Goal: Information Seeking & Learning: Learn about a topic

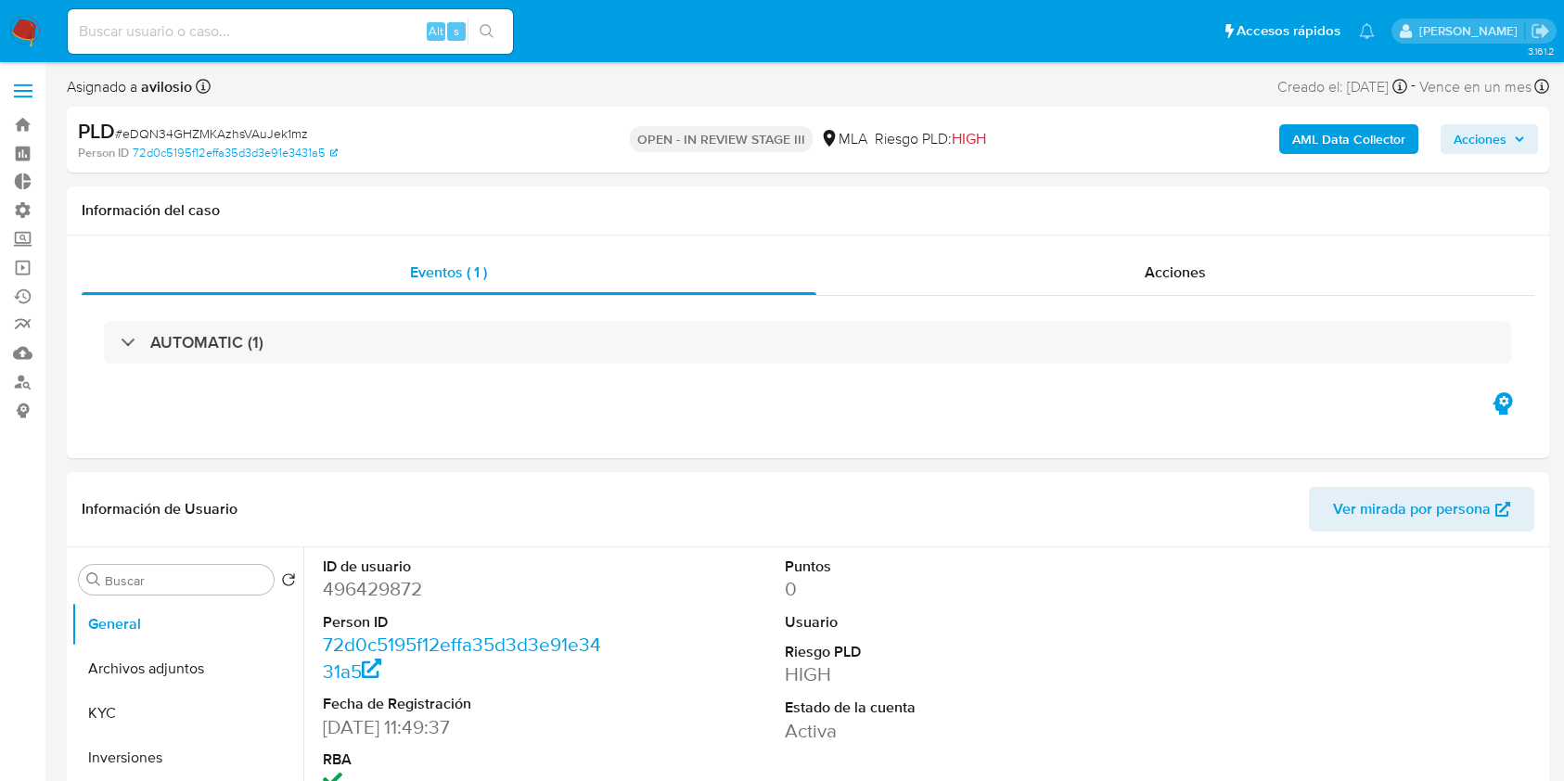
select select "10"
type input "WHTln1awofG9JpIPopF6KJiO"
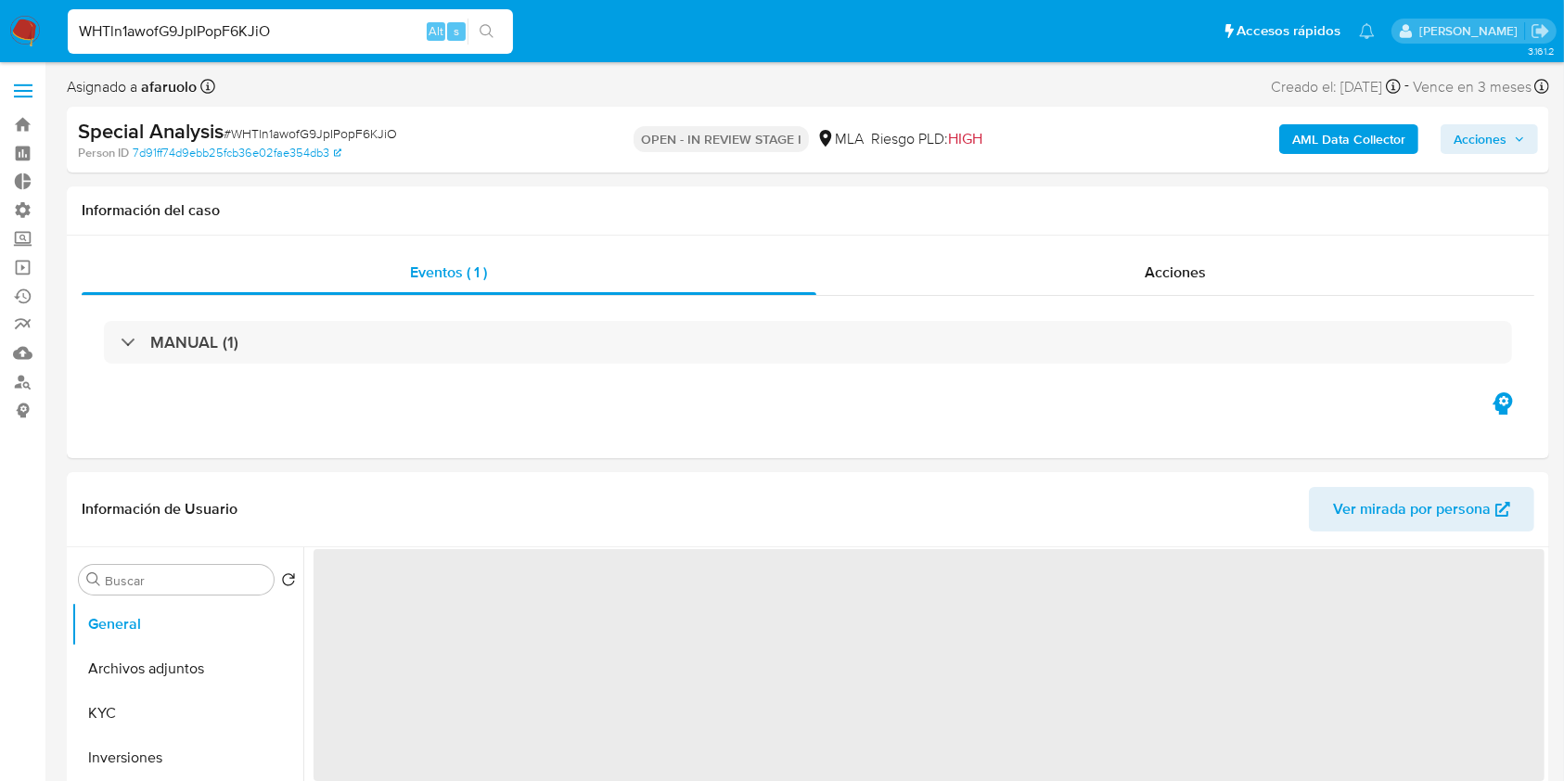
select select "10"
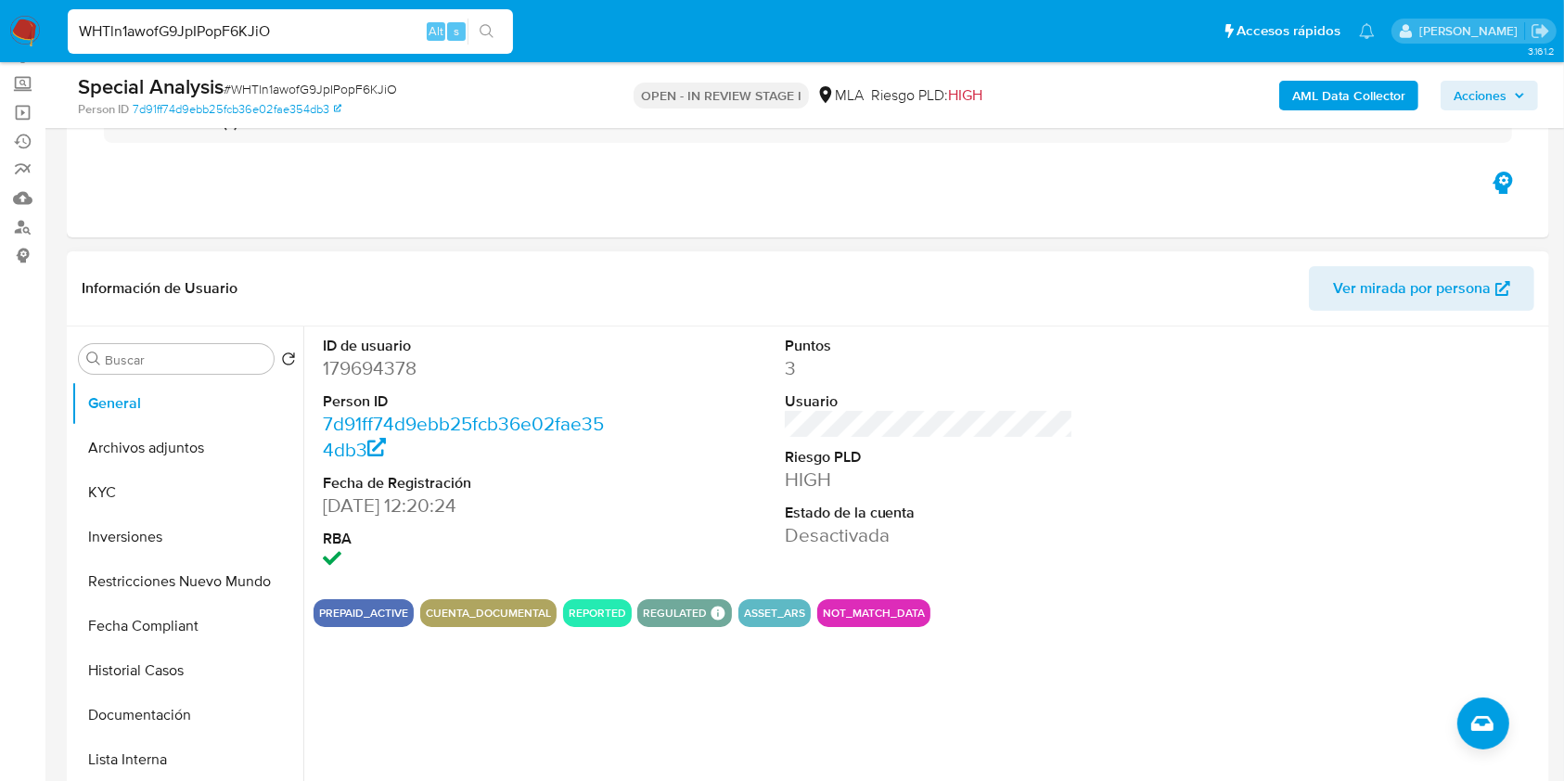
scroll to position [247, 0]
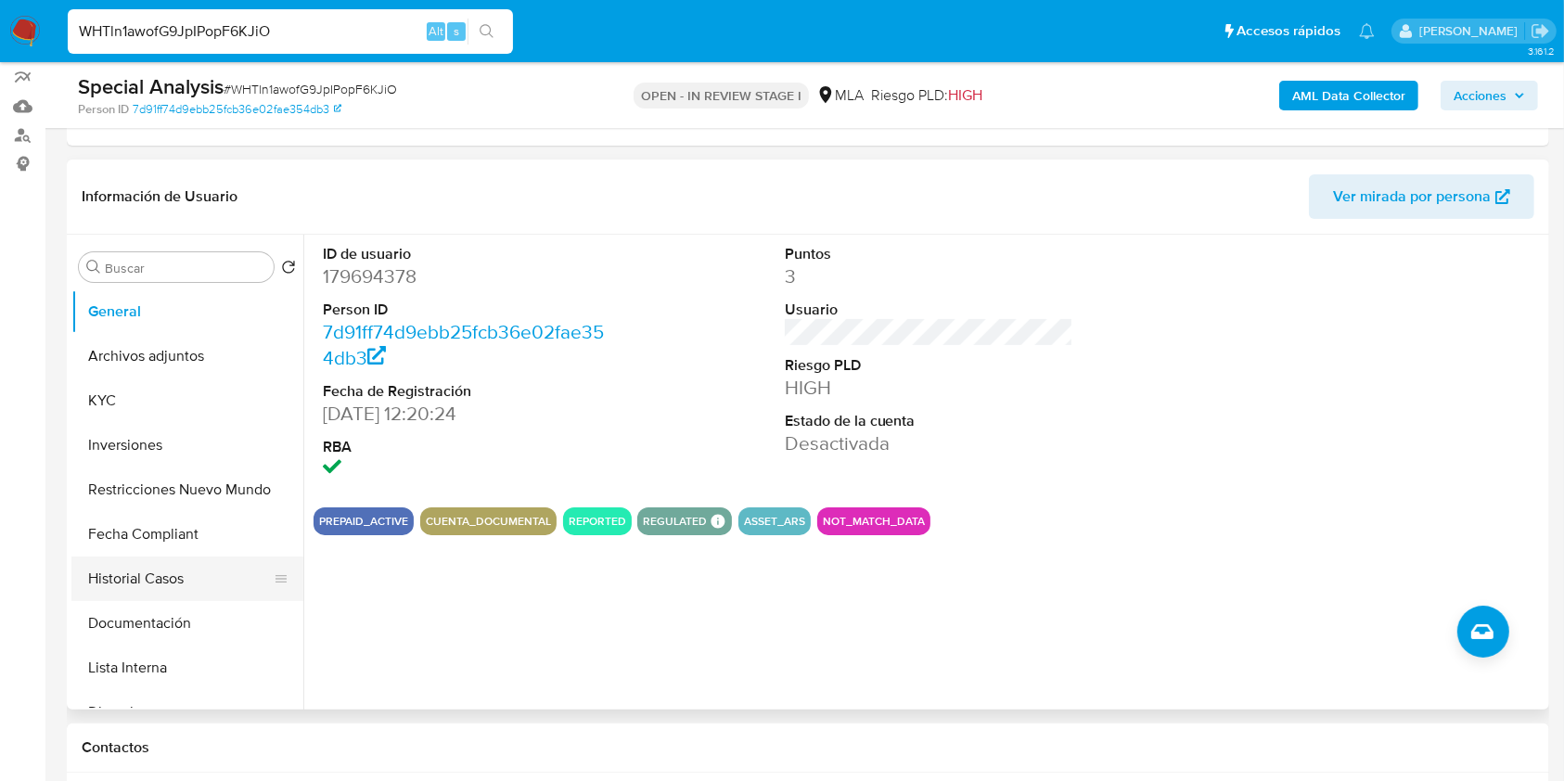
click at [151, 592] on button "Historial Casos" at bounding box center [179, 579] width 217 height 45
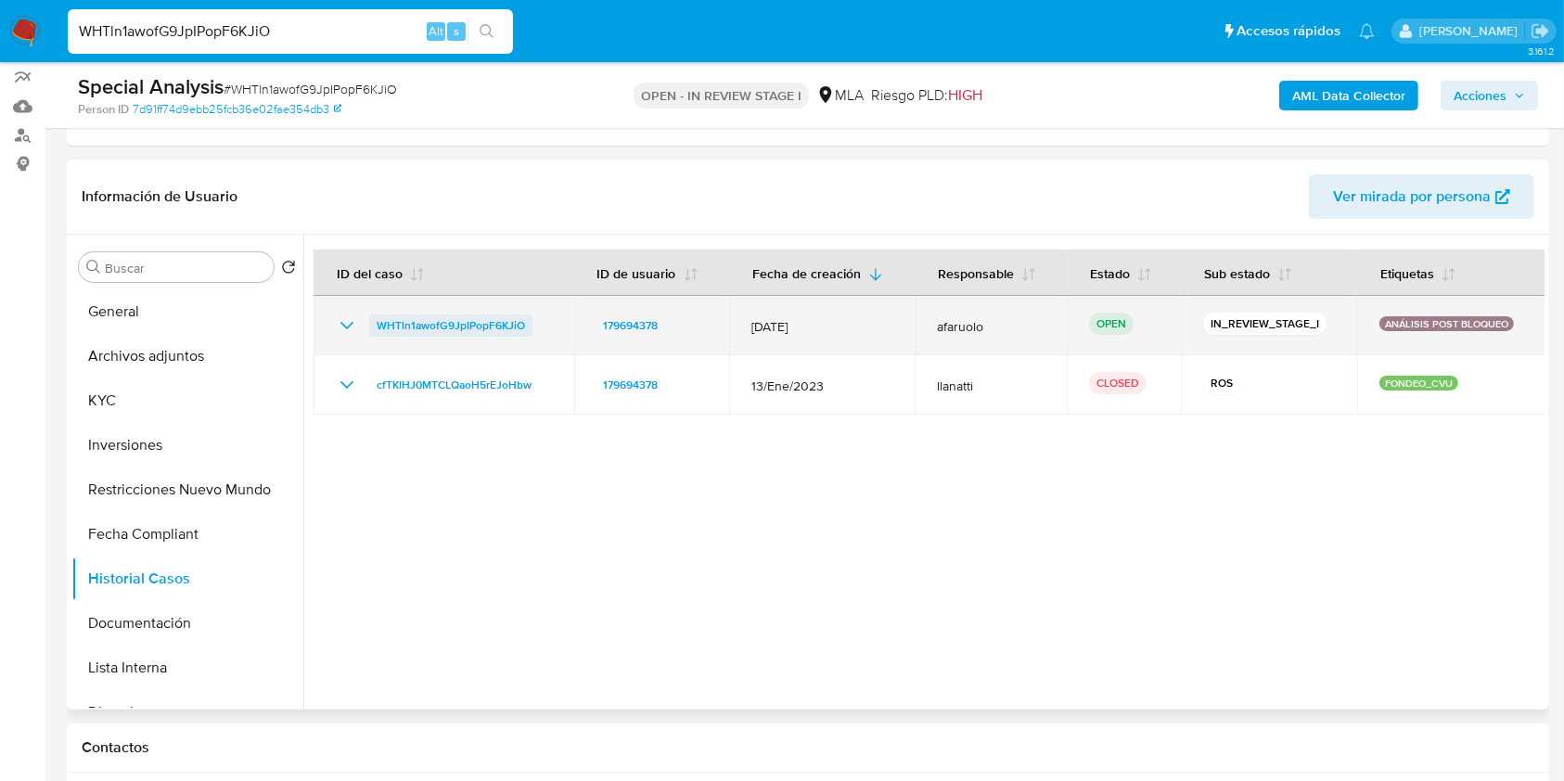
click at [490, 330] on span "WHTln1awofG9JpIPopF6KJiO" at bounding box center [451, 325] width 148 height 22
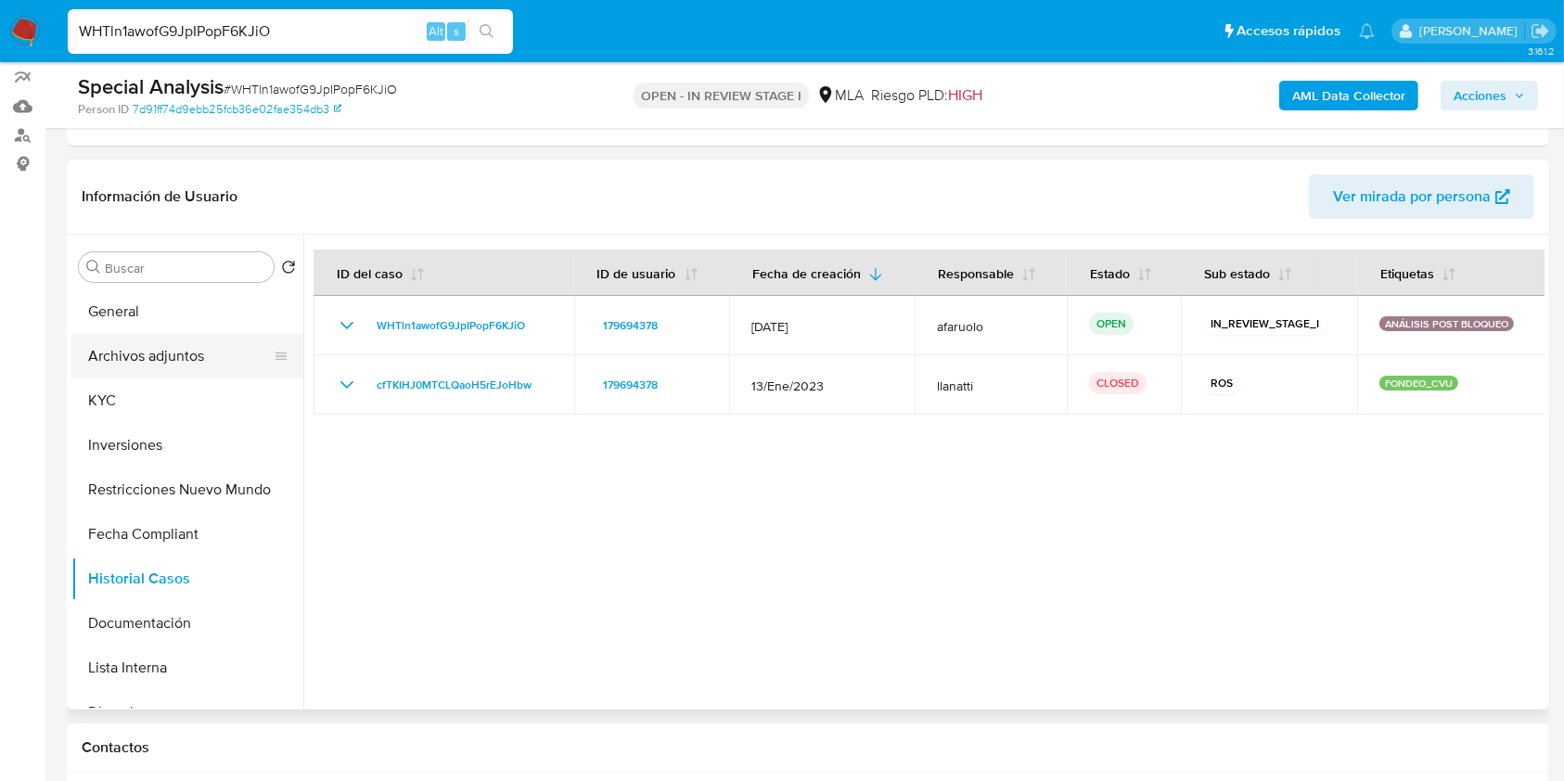
click at [135, 366] on button "Archivos adjuntos" at bounding box center [179, 356] width 217 height 45
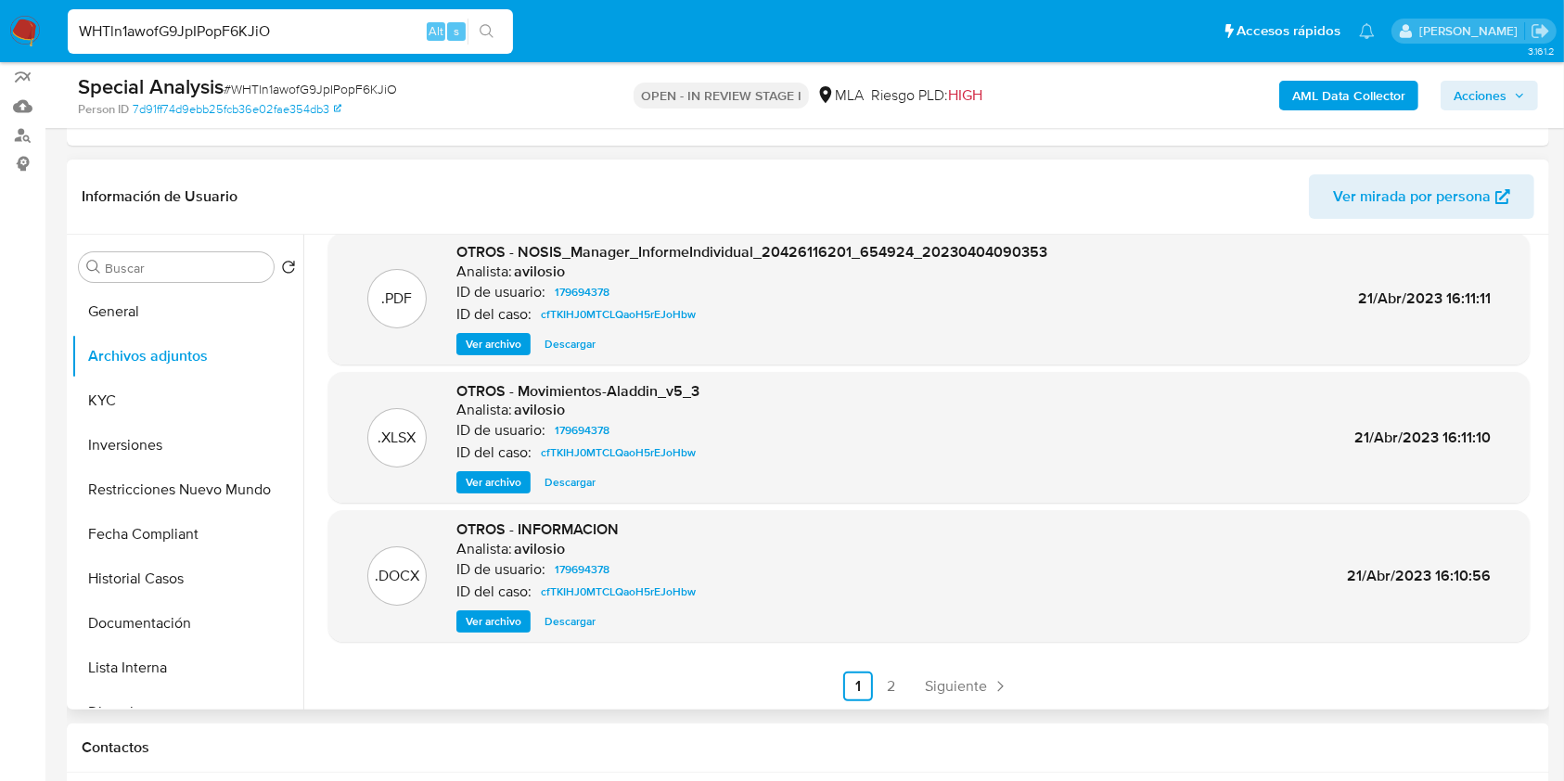
scroll to position [156, 0]
click at [887, 688] on link "2" at bounding box center [892, 686] width 30 height 30
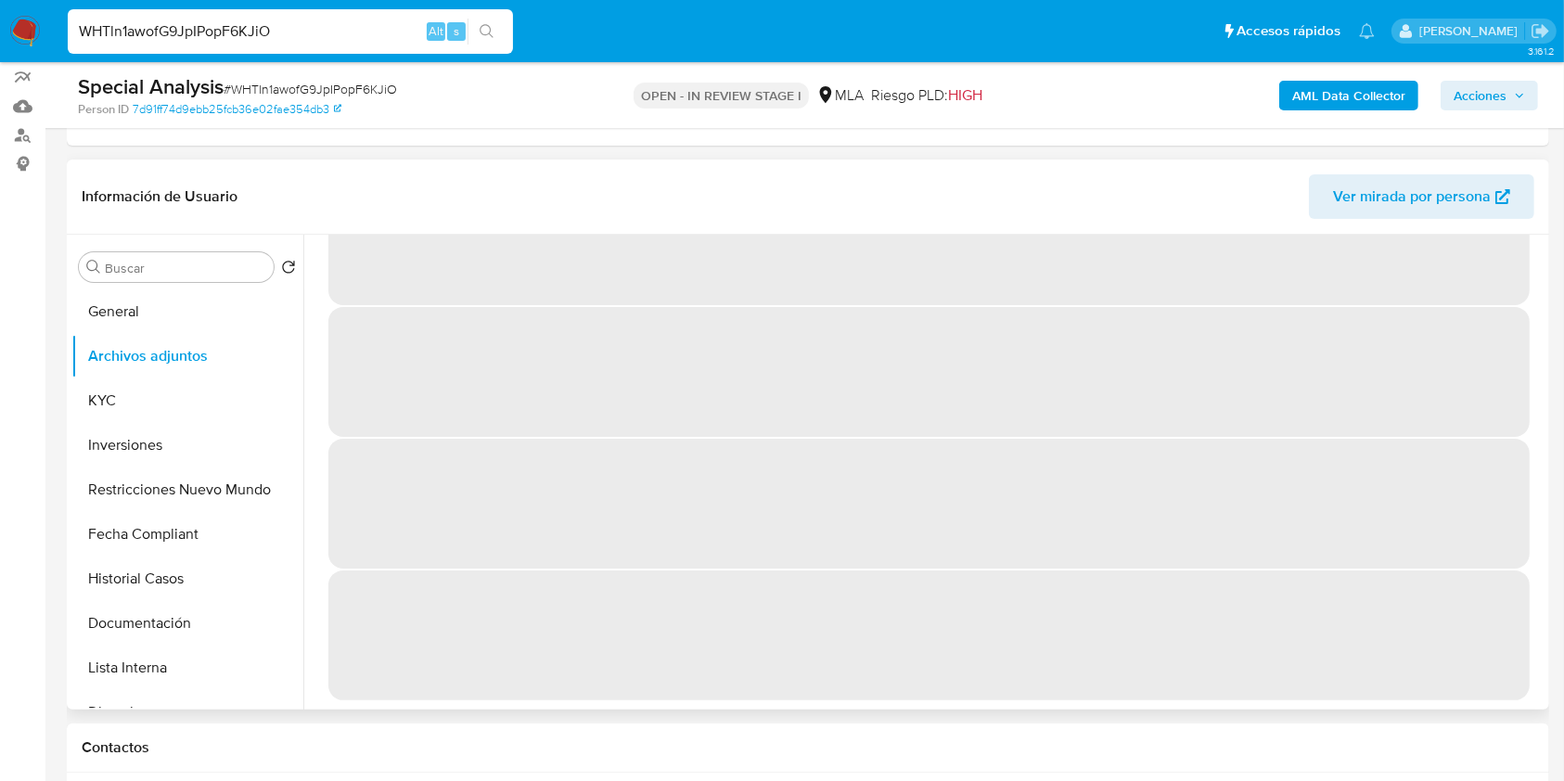
scroll to position [0, 0]
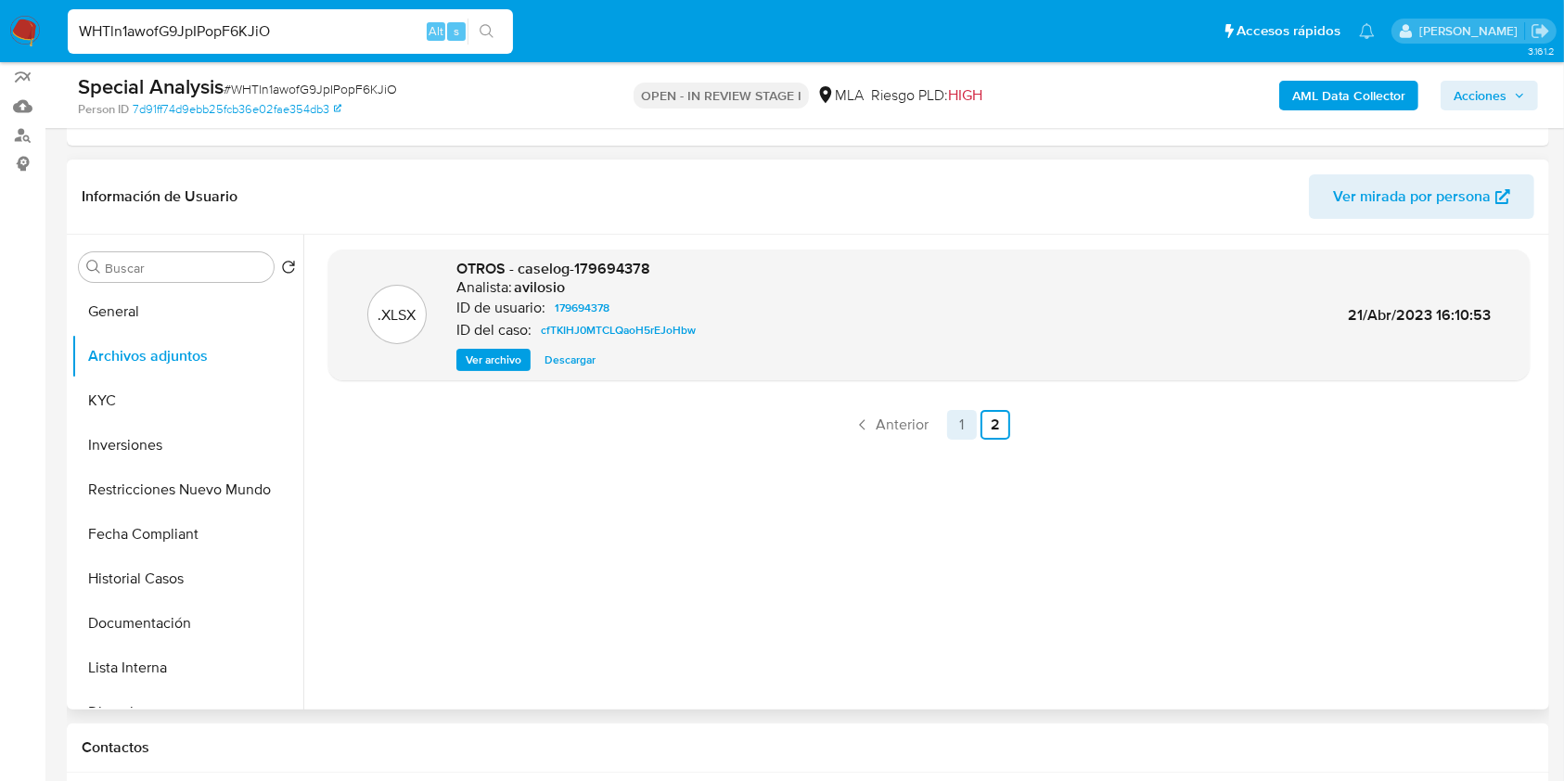
click at [959, 424] on link "1" at bounding box center [962, 425] width 30 height 30
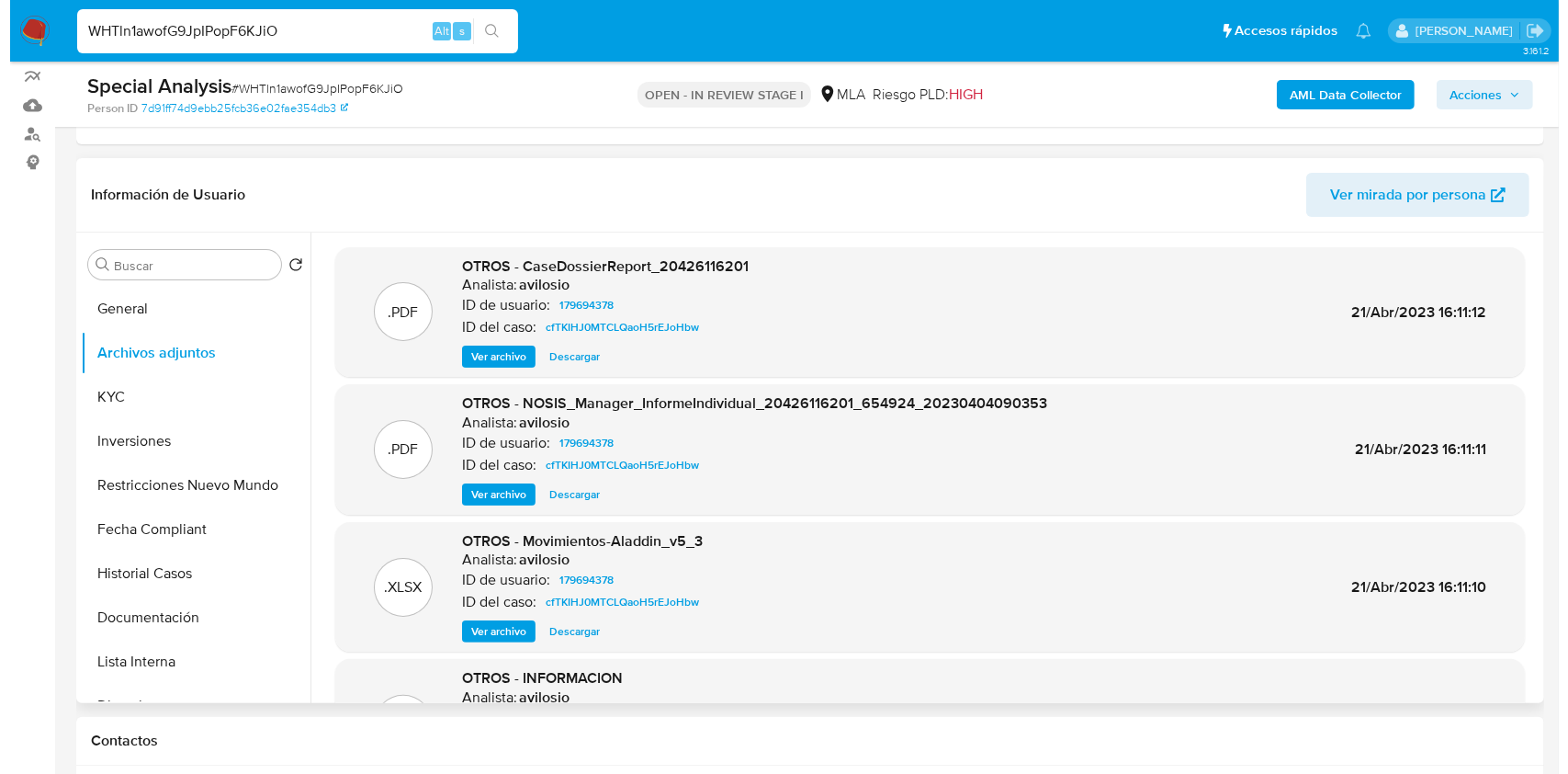
scroll to position [122, 0]
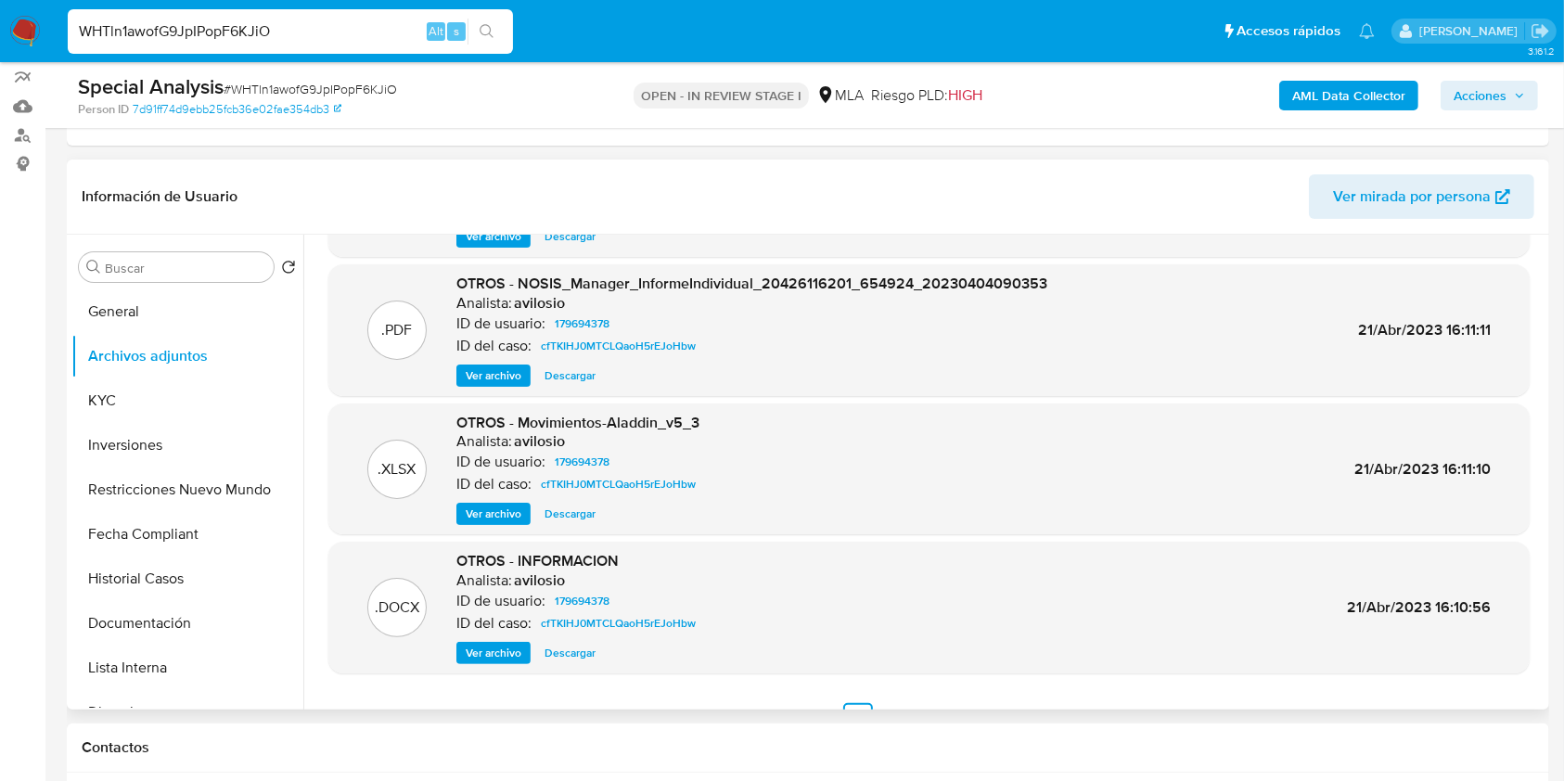
drag, startPoint x: 491, startPoint y: 515, endPoint x: 519, endPoint y: 513, distance: 28.8
click at [497, 516] on span "Ver archivo" at bounding box center [494, 514] width 56 height 19
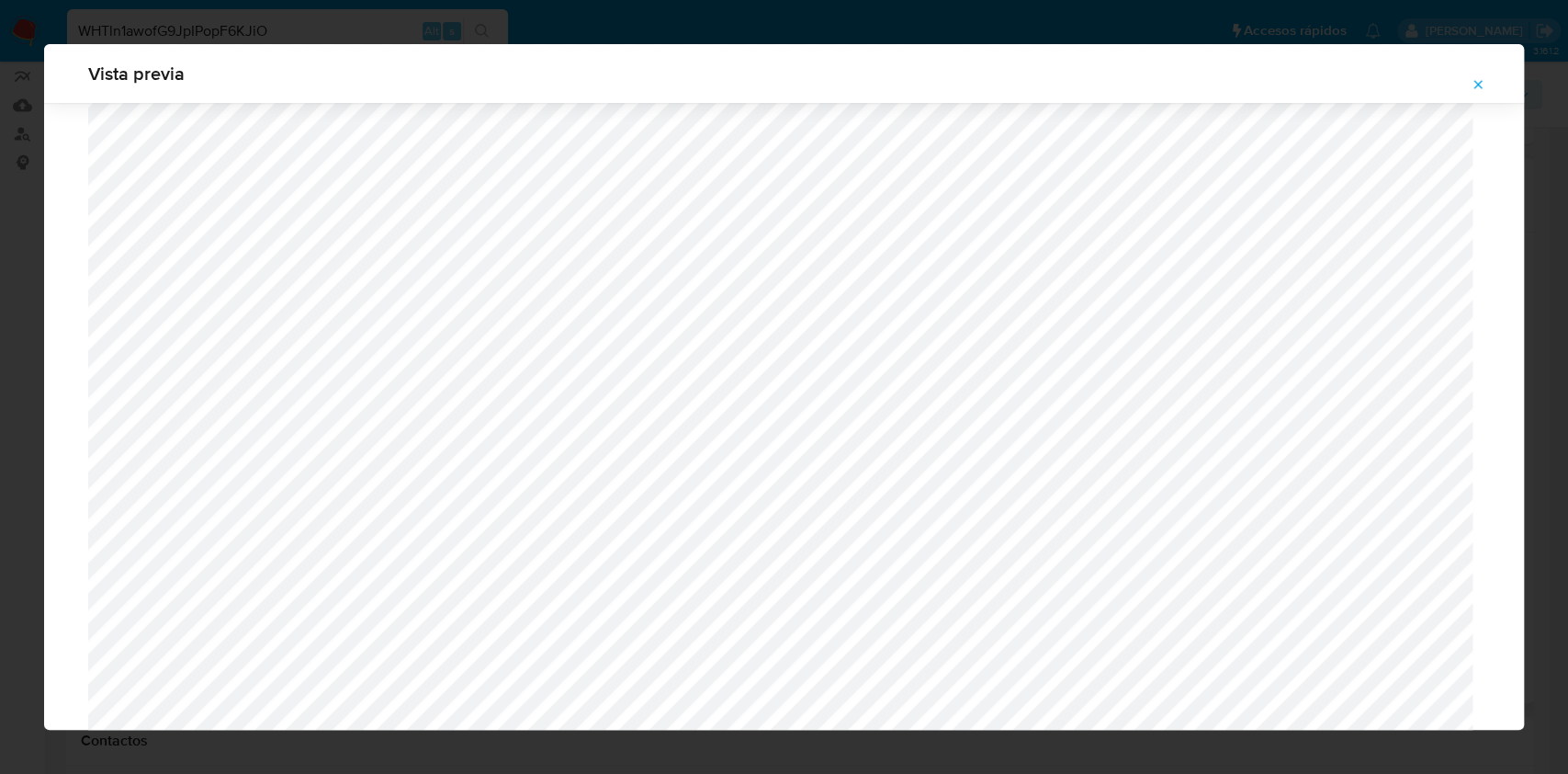
scroll to position [821, 0]
click at [1486, 72] on button "Attachment preview" at bounding box center [1478, 84] width 41 height 30
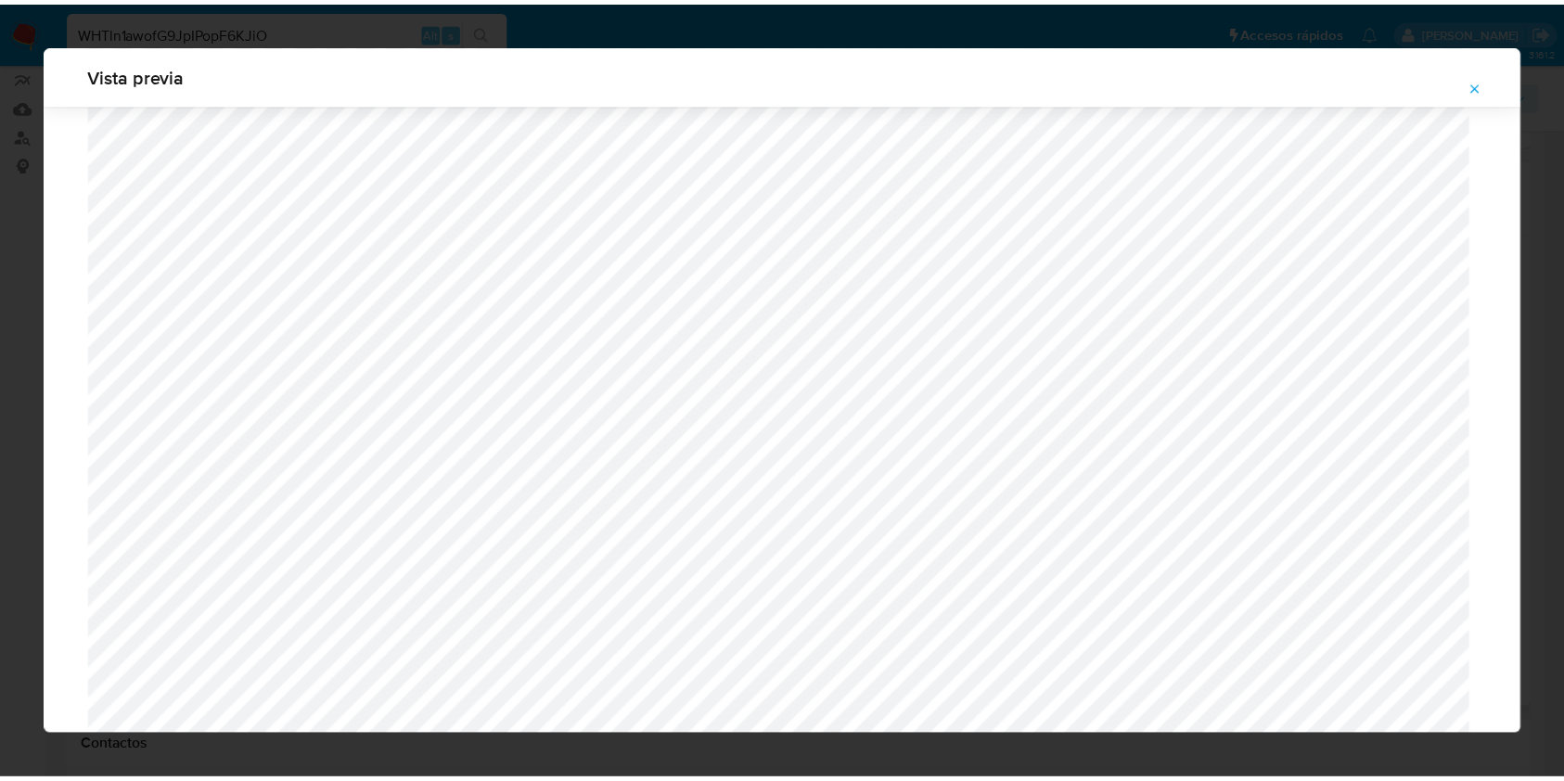
scroll to position [0, 0]
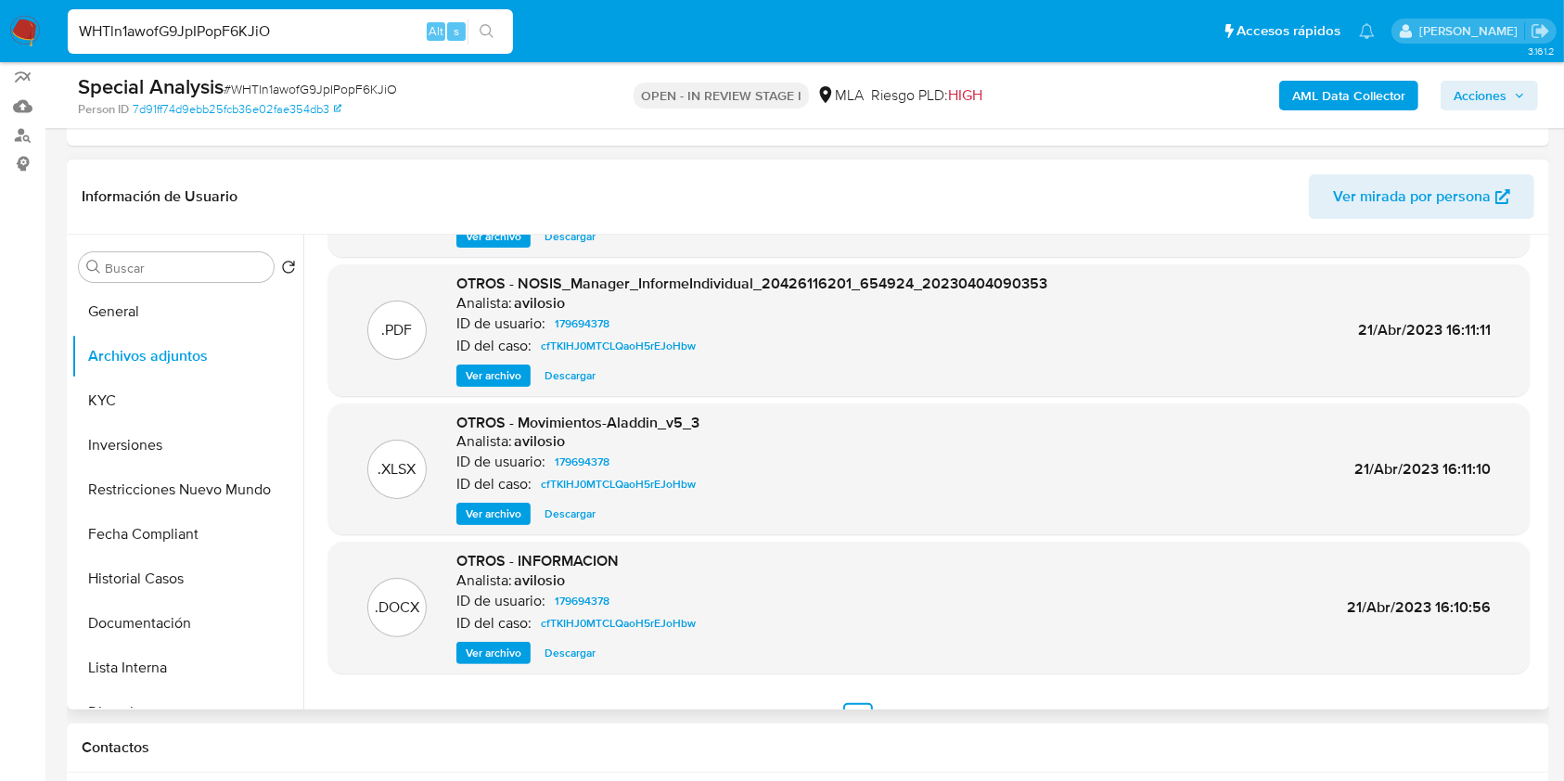
click at [577, 524] on div ".XLSX OTROS - Movimientos-Aladdin_v5_3 Analista: avilosio ID de usuario: 179694…" at bounding box center [928, 469] width 1201 height 132
click at [582, 516] on span "Descargar" at bounding box center [569, 514] width 51 height 19
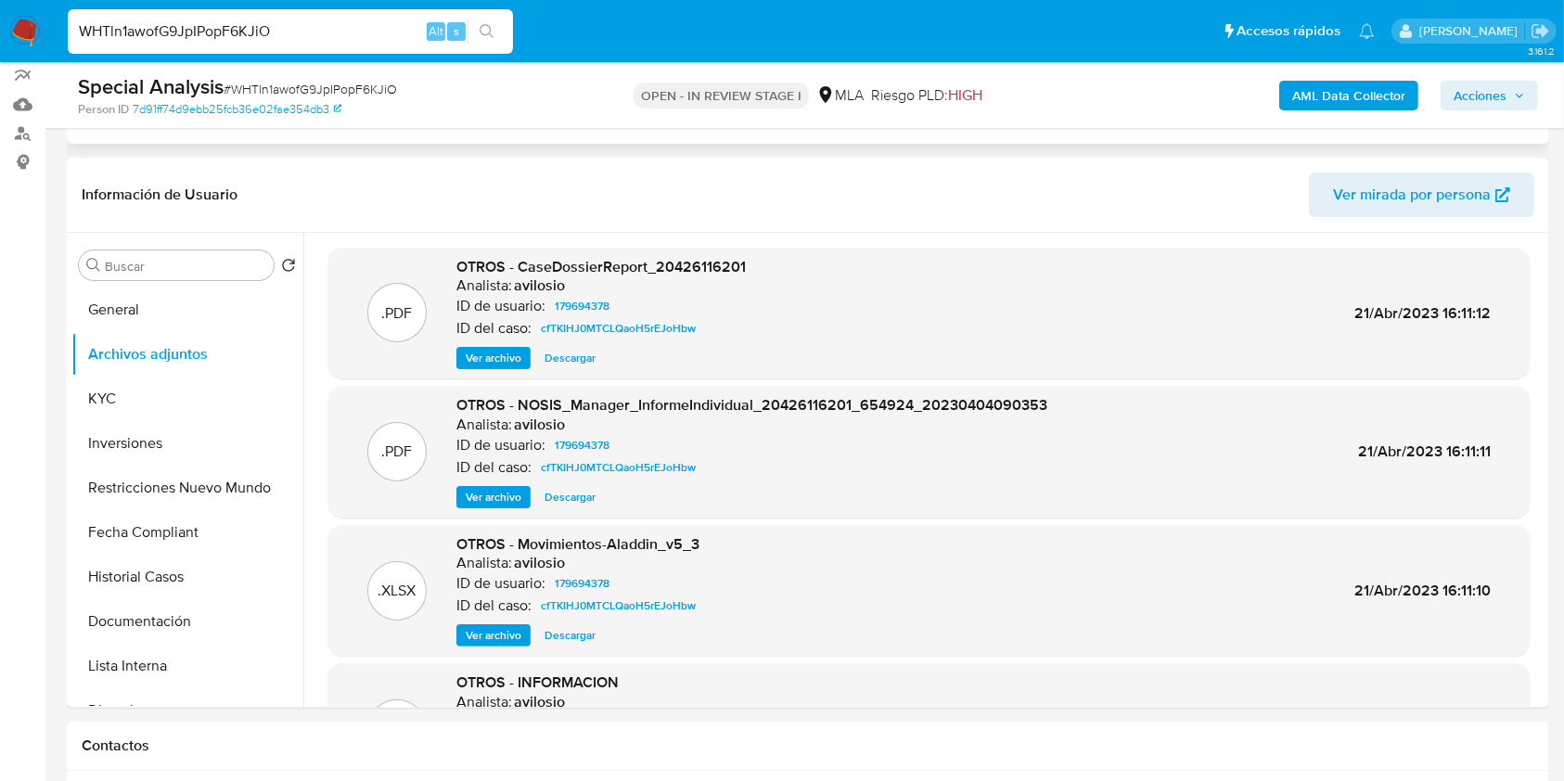
scroll to position [247, 0]
click at [160, 304] on button "General" at bounding box center [179, 311] width 217 height 45
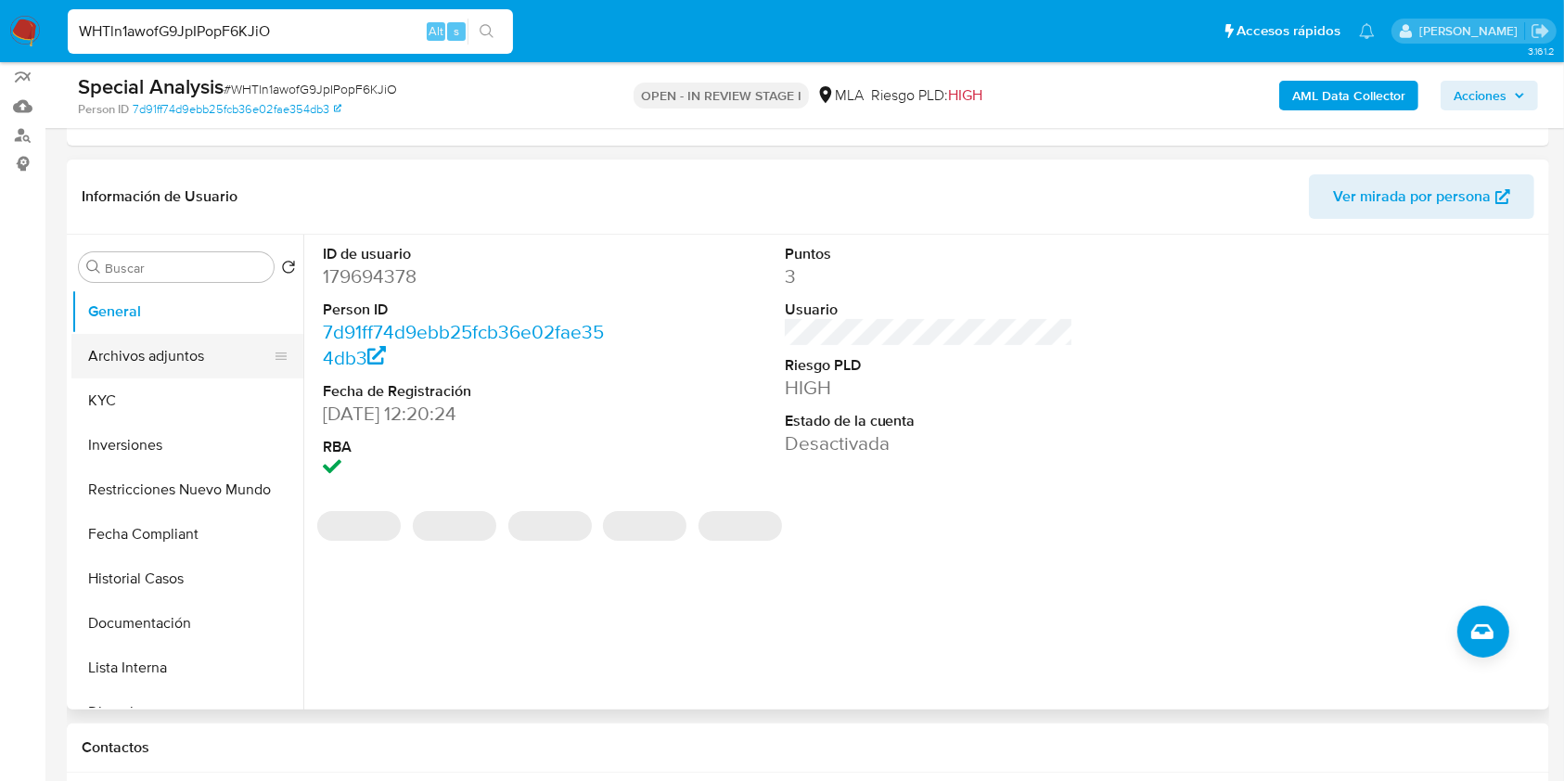
click at [170, 361] on button "Archivos adjuntos" at bounding box center [179, 356] width 217 height 45
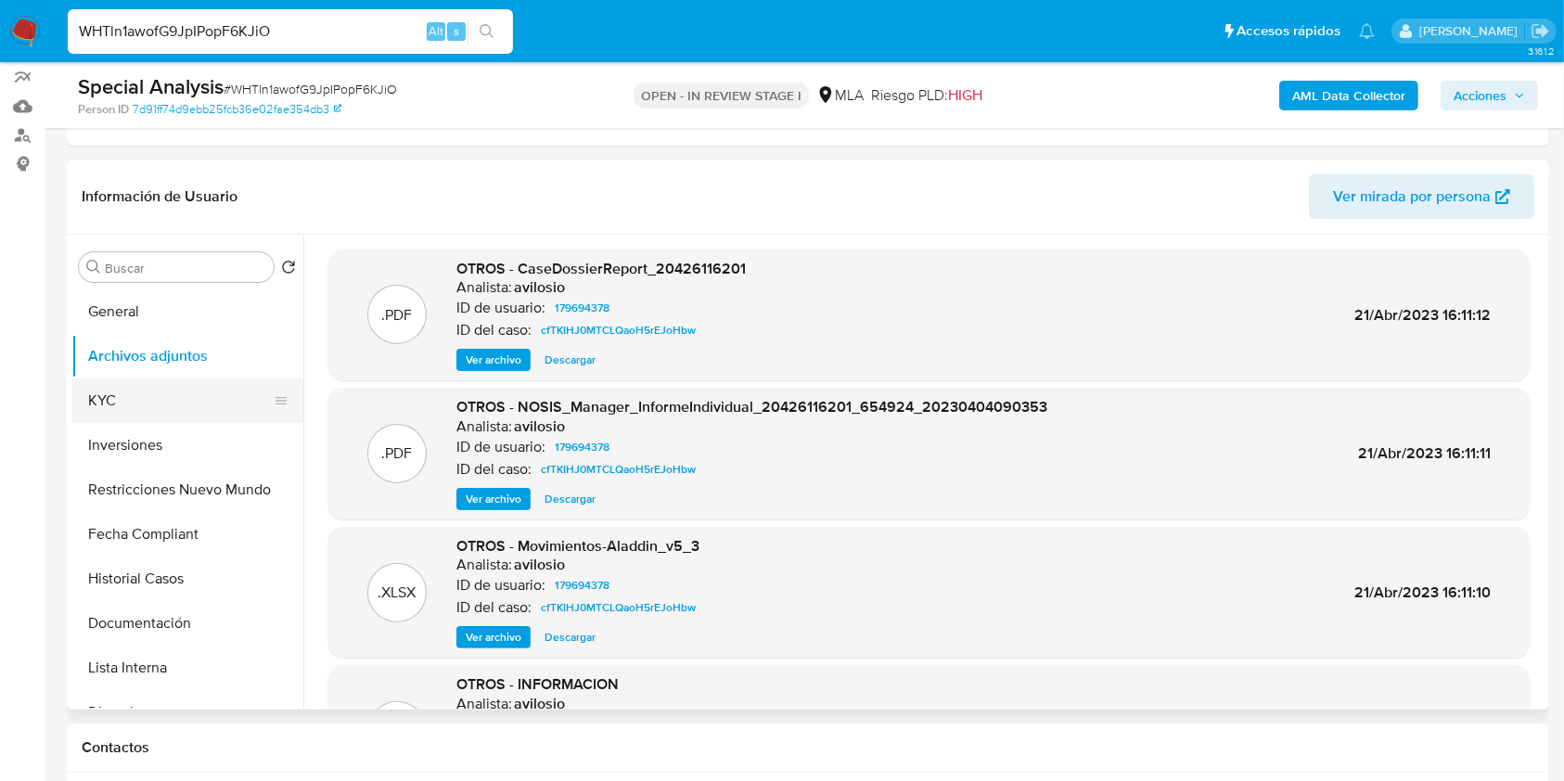
click at [184, 393] on button "KYC" at bounding box center [179, 400] width 217 height 45
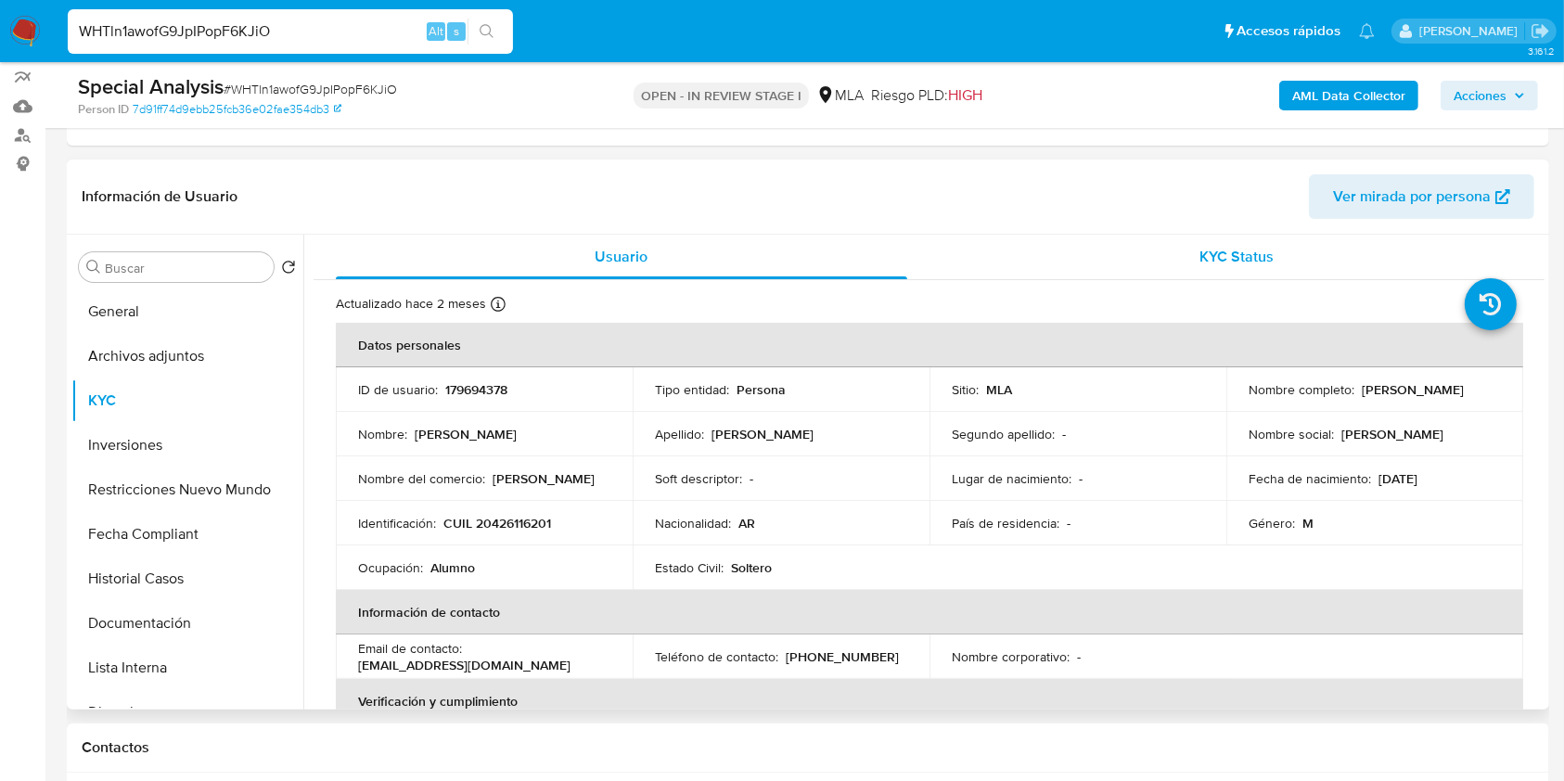
click at [1265, 260] on span "KYC Status" at bounding box center [1236, 256] width 74 height 21
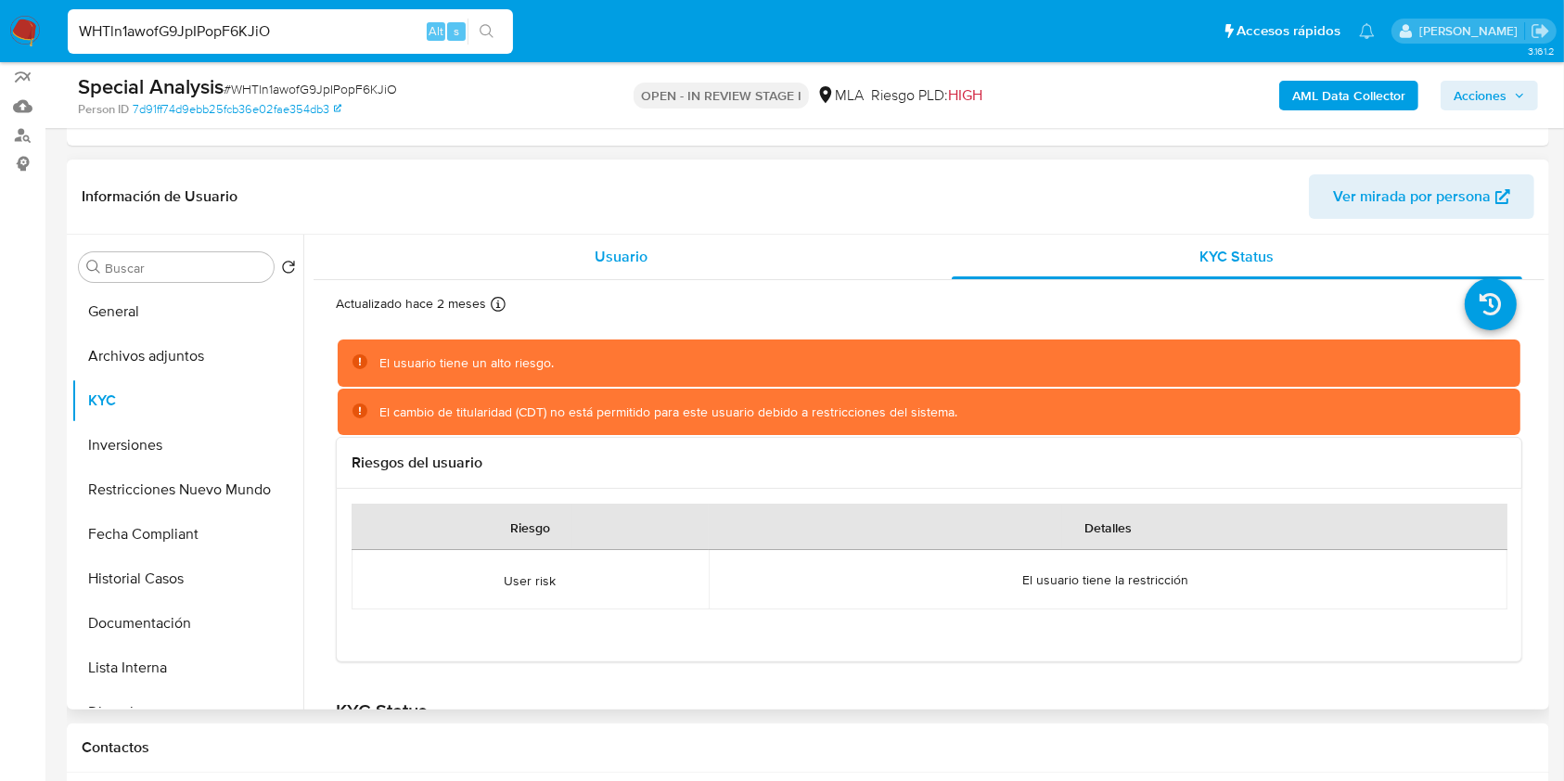
click at [659, 250] on div "Usuario" at bounding box center [621, 257] width 571 height 45
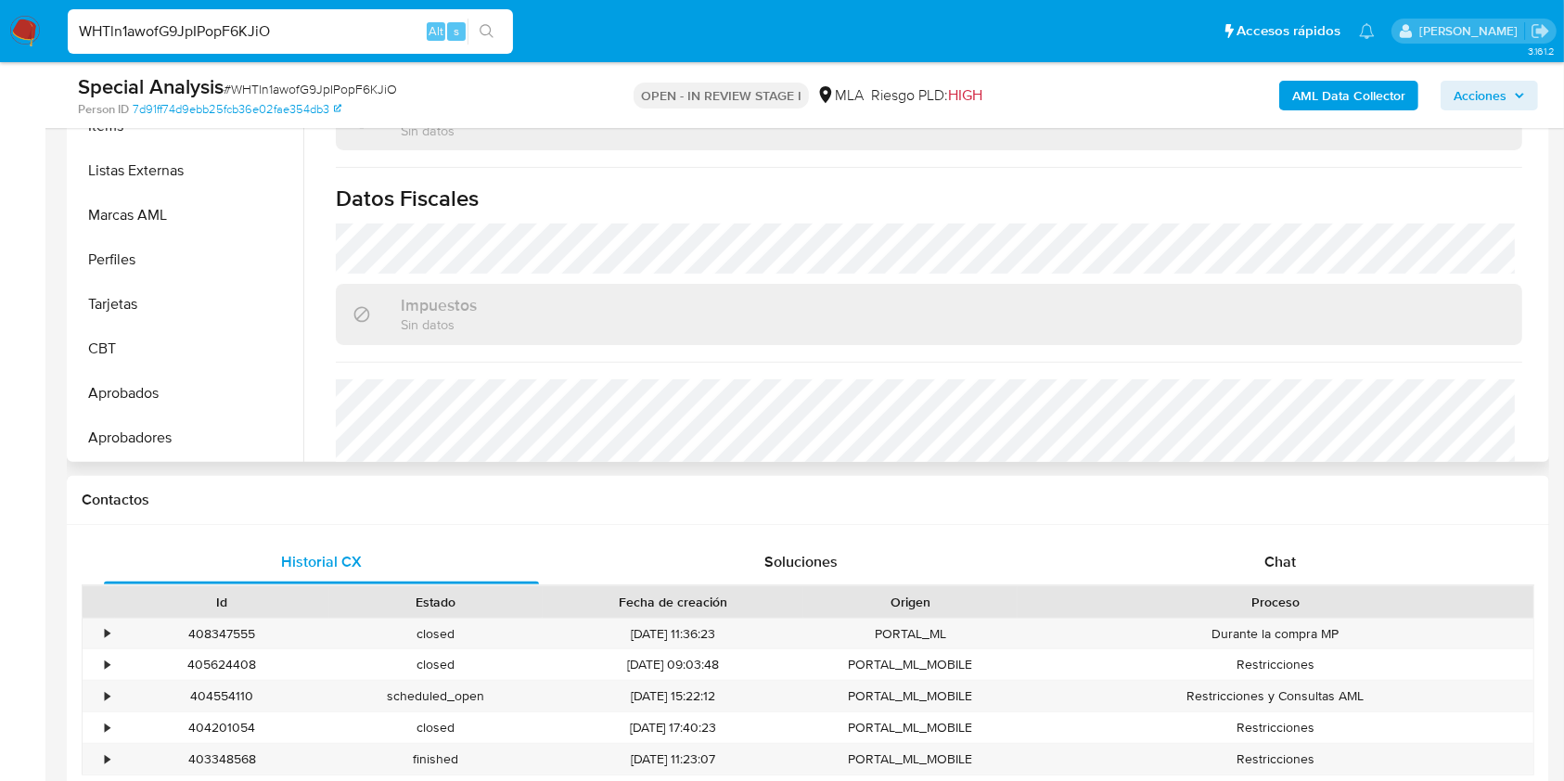
scroll to position [865, 0]
click at [1391, 103] on b "AML Data Collector" at bounding box center [1348, 96] width 113 height 30
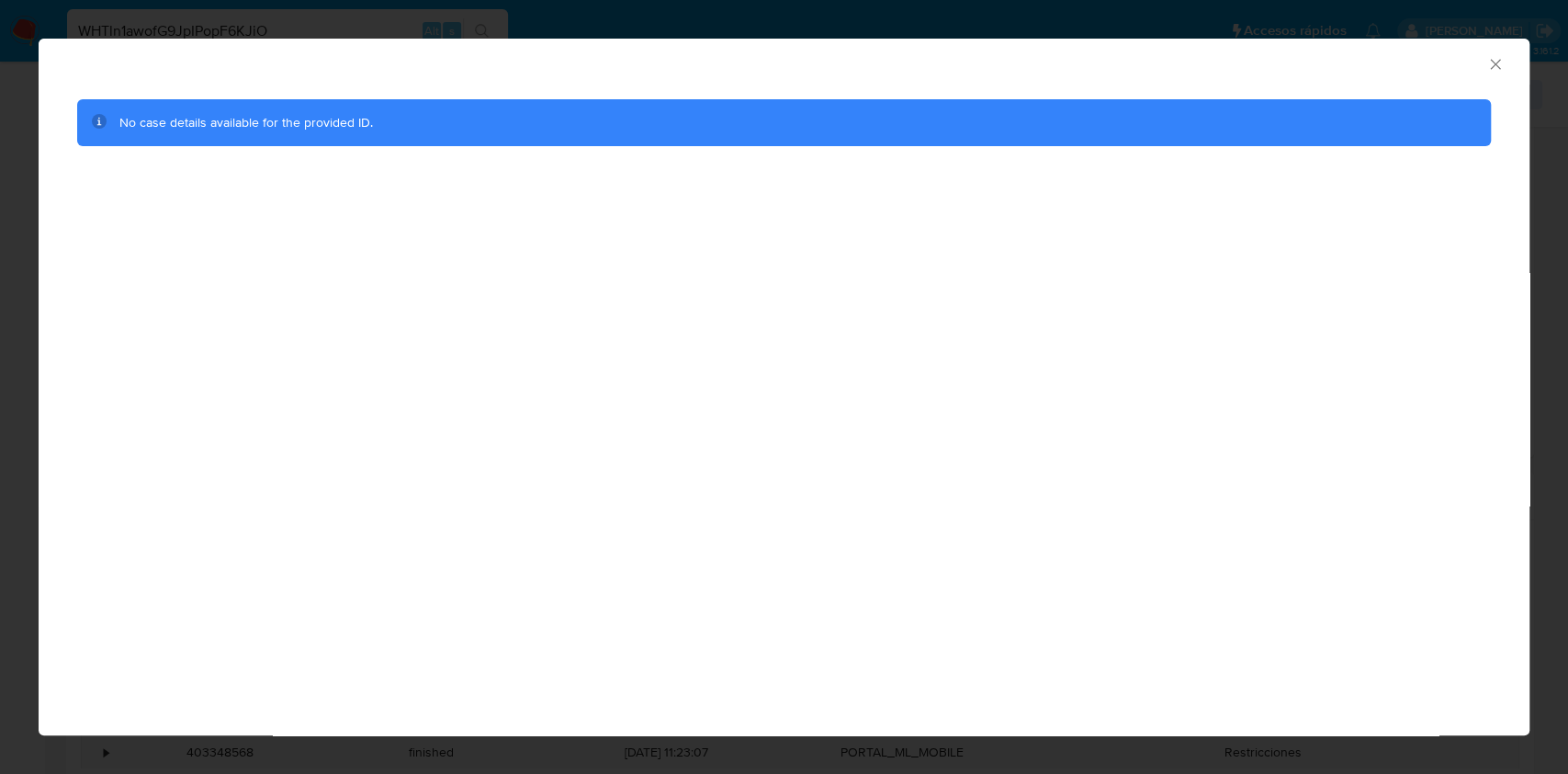
click at [1500, 55] on div "AML Data Collector" at bounding box center [784, 61] width 1491 height 46
click at [1494, 62] on icon "Cerrar ventana" at bounding box center [1495, 63] width 10 height 10
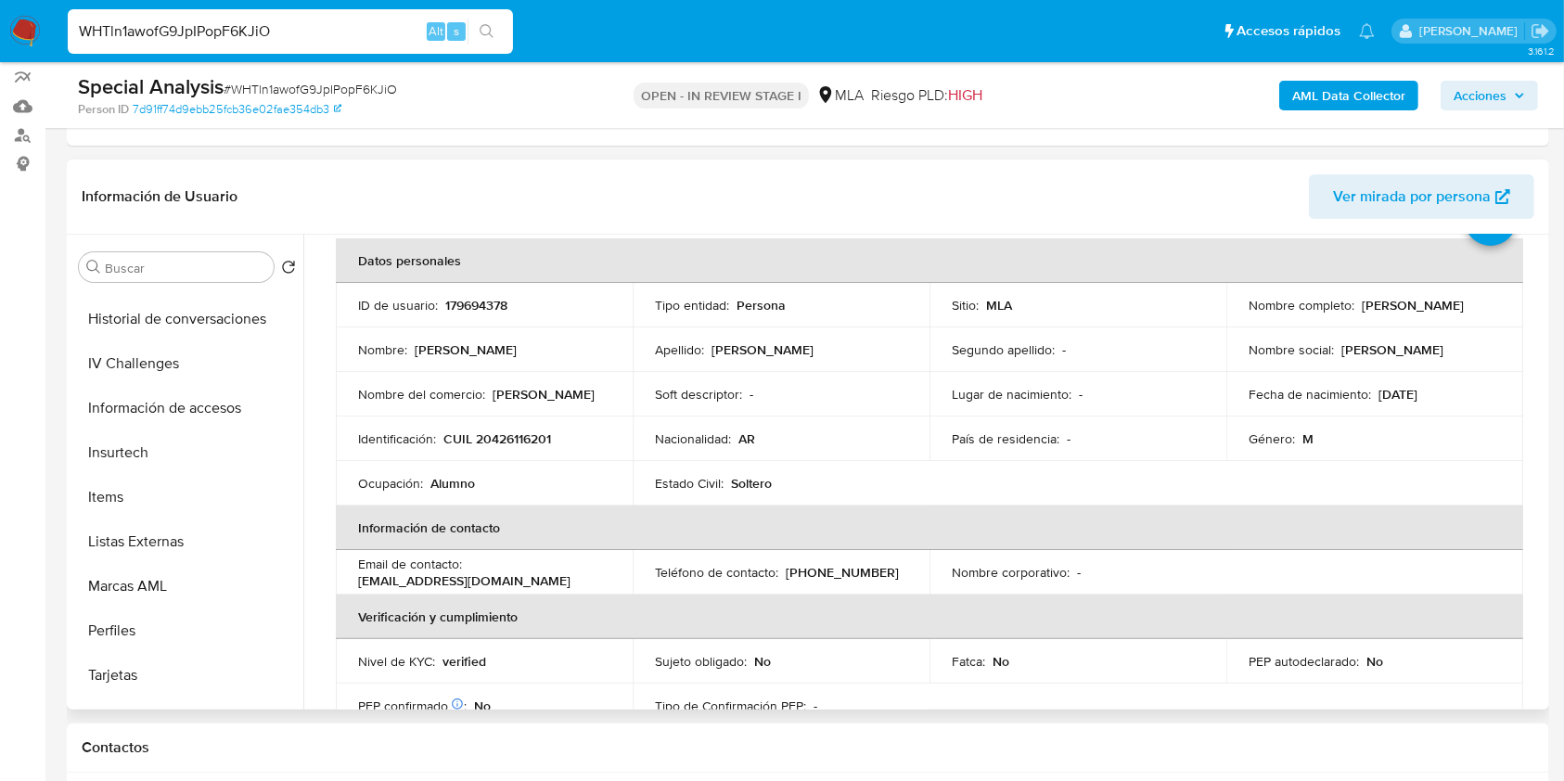
scroll to position [123, 0]
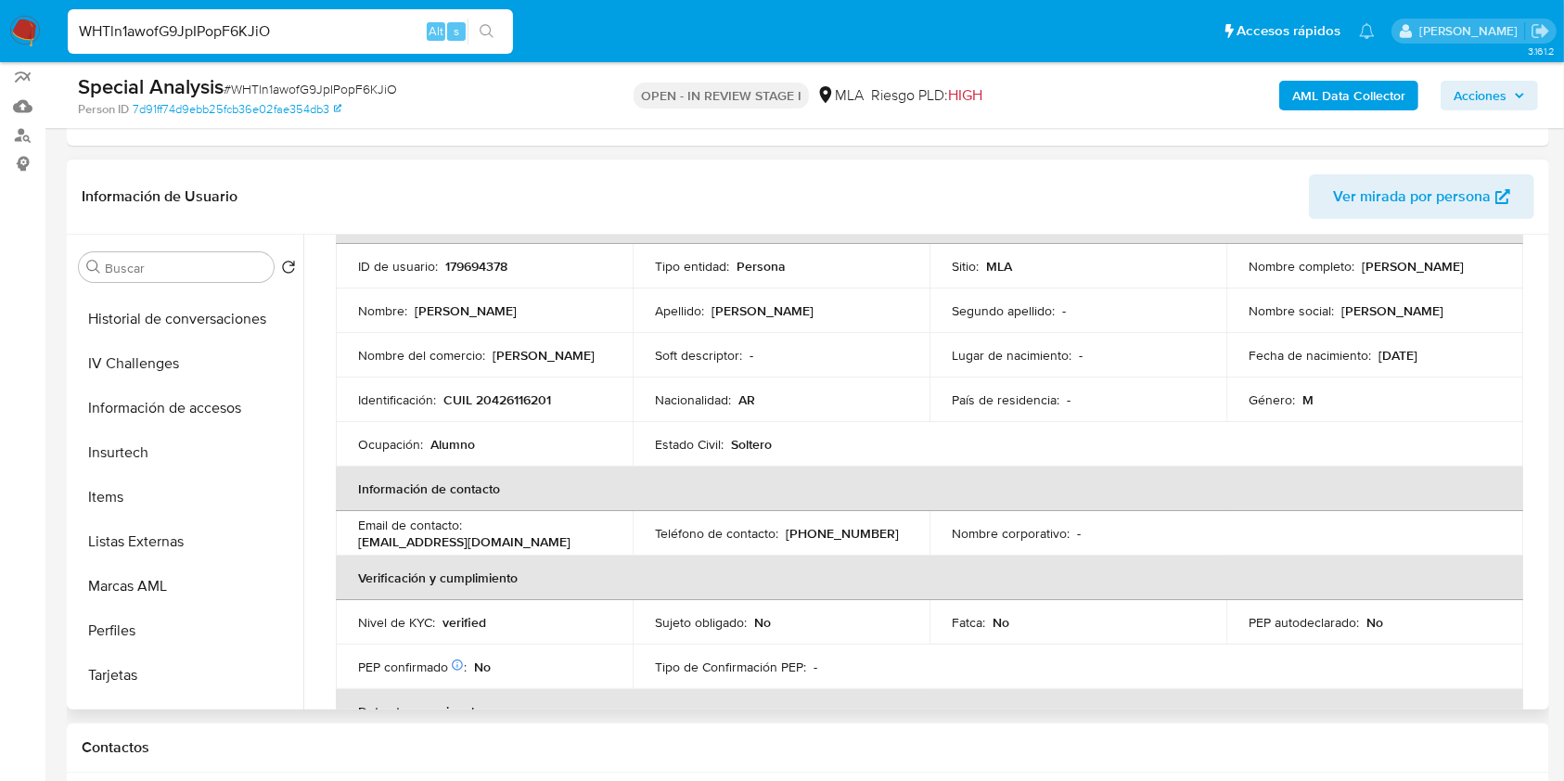
click at [419, 540] on p "estebansariego@gmail.com" at bounding box center [464, 541] width 212 height 17
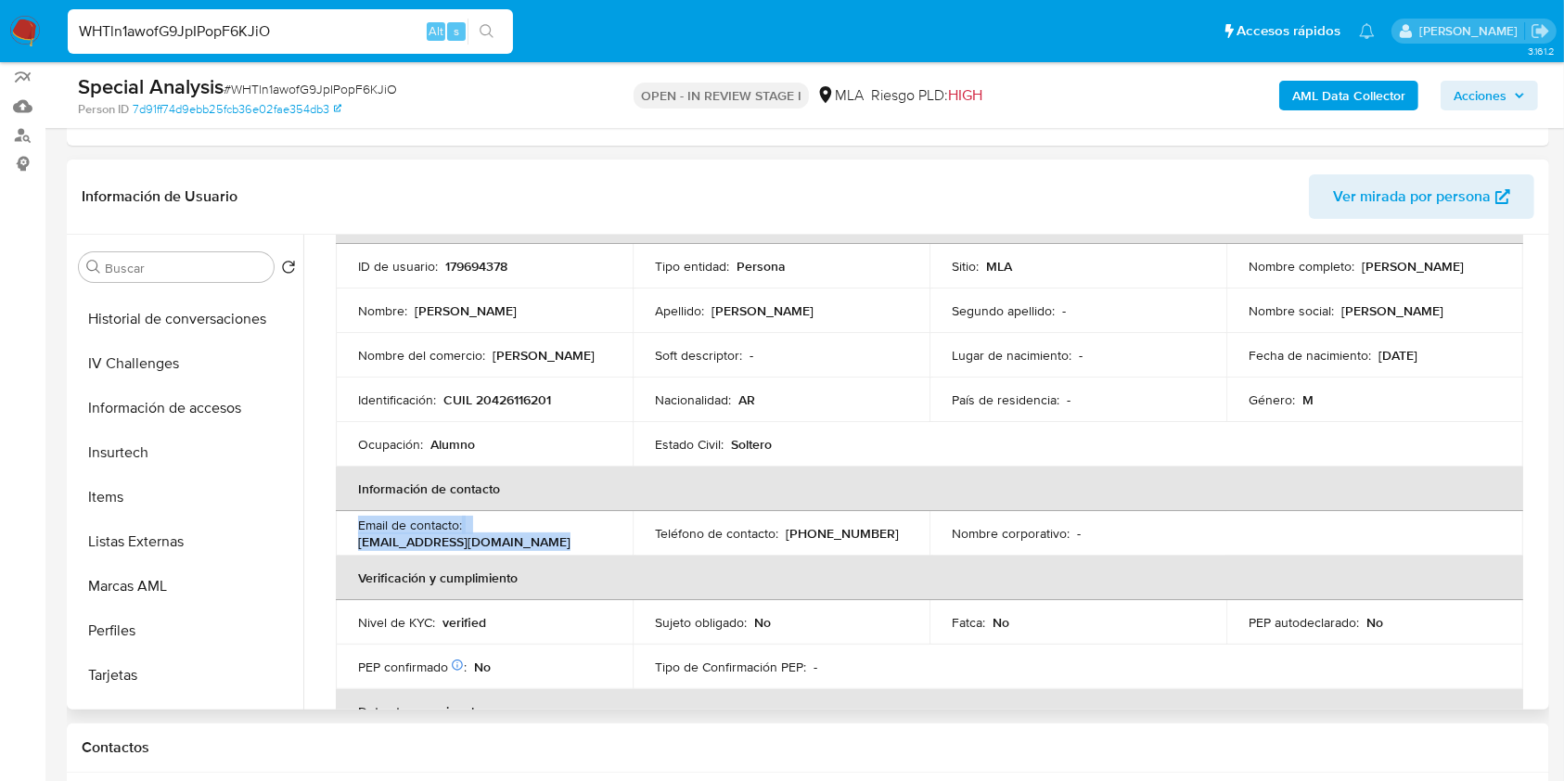
click at [488, 523] on div "Email de contacto : estebansariego@gmail.com" at bounding box center [484, 533] width 252 height 33
drag, startPoint x: 549, startPoint y: 545, endPoint x: 352, endPoint y: 544, distance: 197.6
click at [352, 544] on td "Email de contacto : estebansariego@gmail.com" at bounding box center [484, 533] width 297 height 45
copy p "estebansariego@gmail.com"
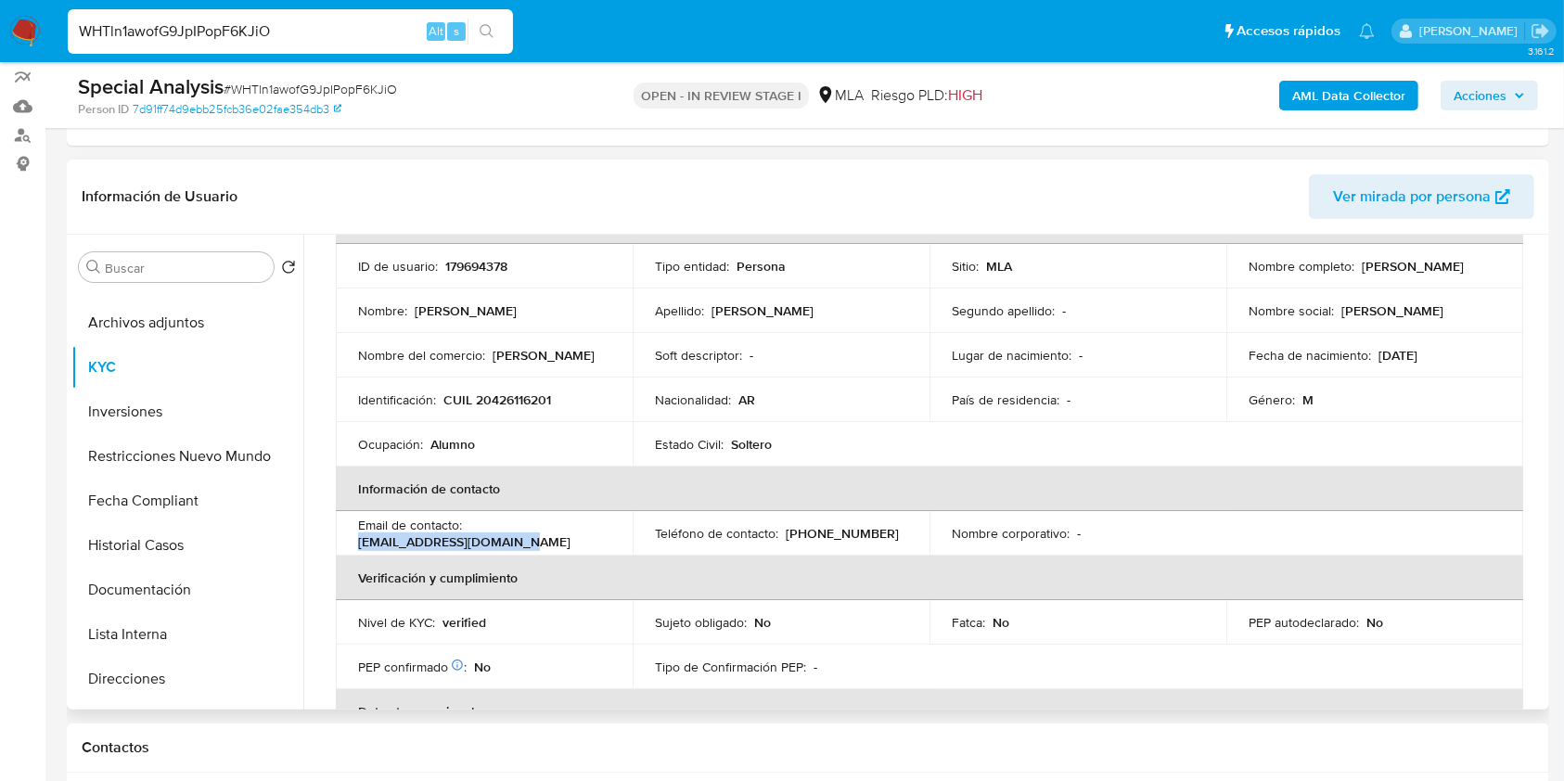
scroll to position [0, 0]
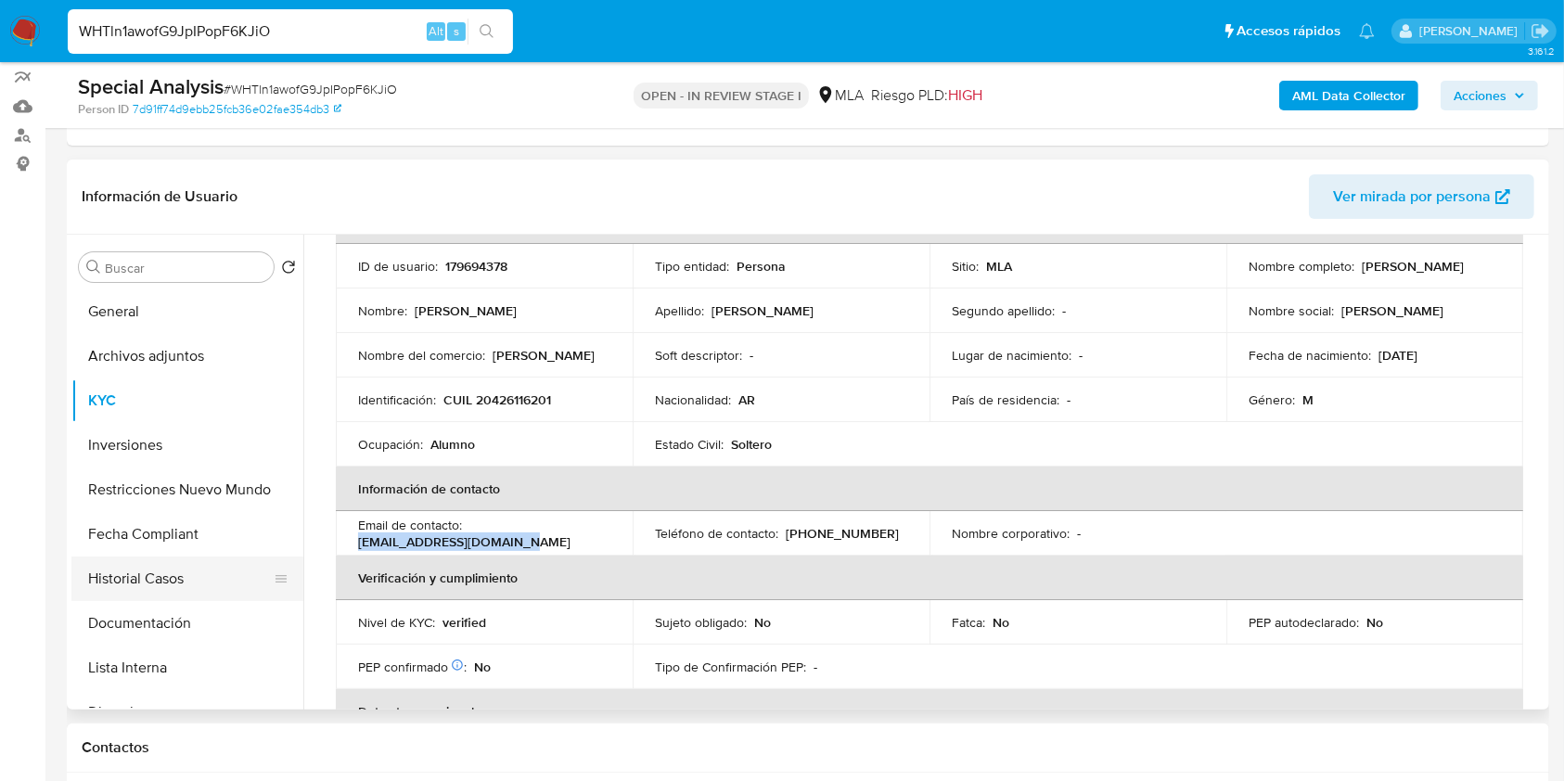
click at [173, 572] on button "Historial Casos" at bounding box center [179, 579] width 217 height 45
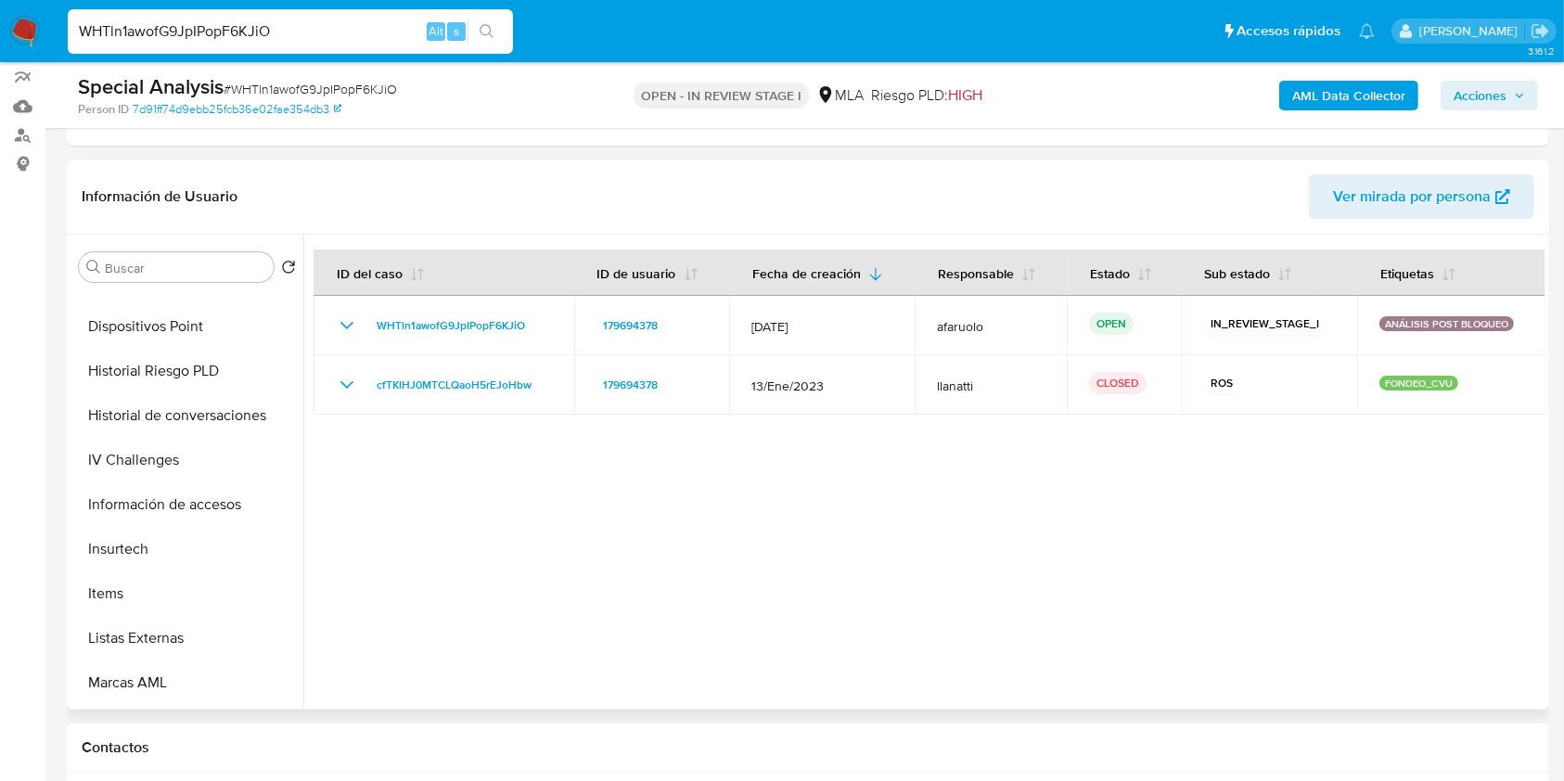
scroll to position [865, 0]
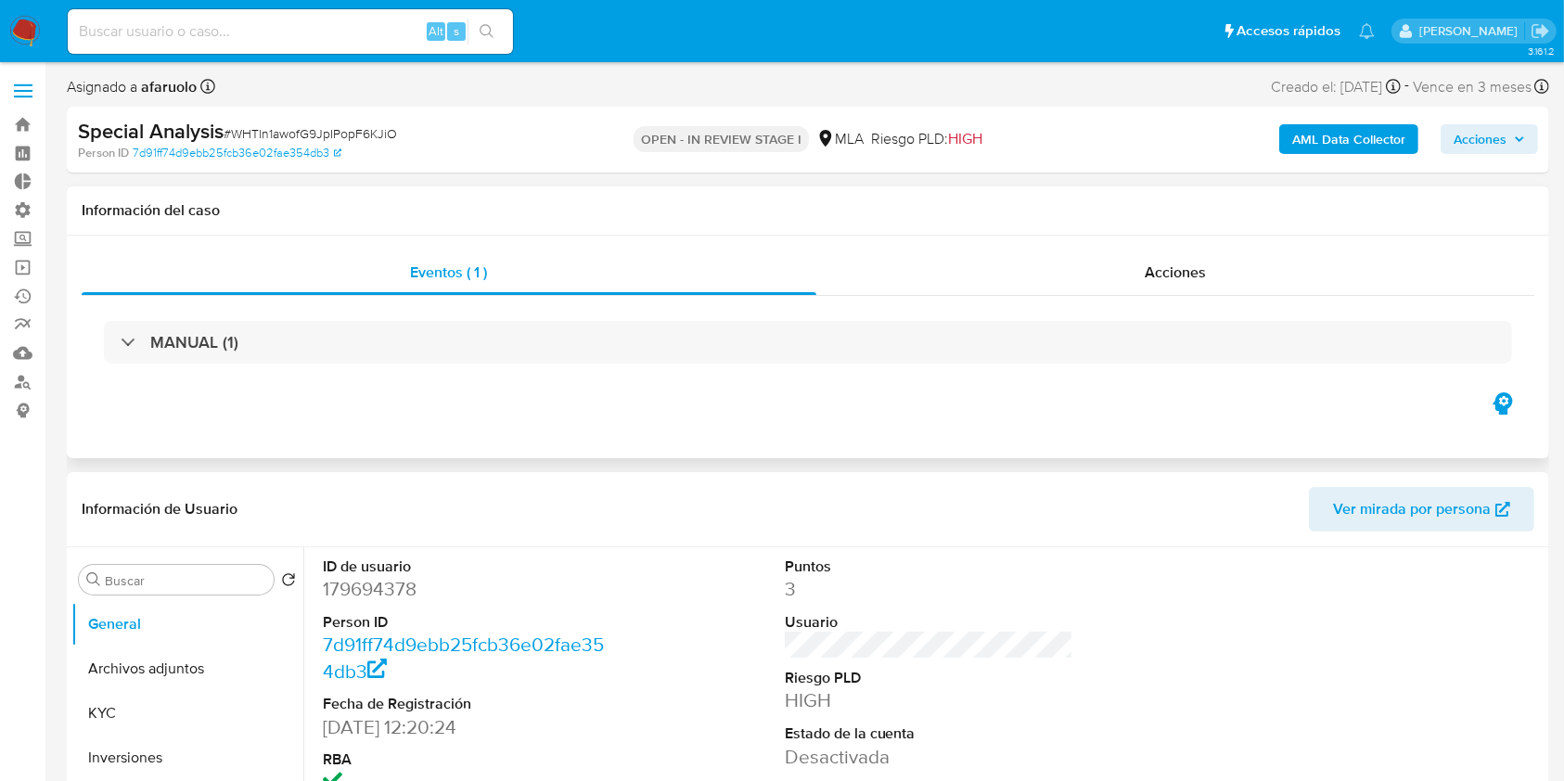
select select "10"
